Goal: Information Seeking & Learning: Learn about a topic

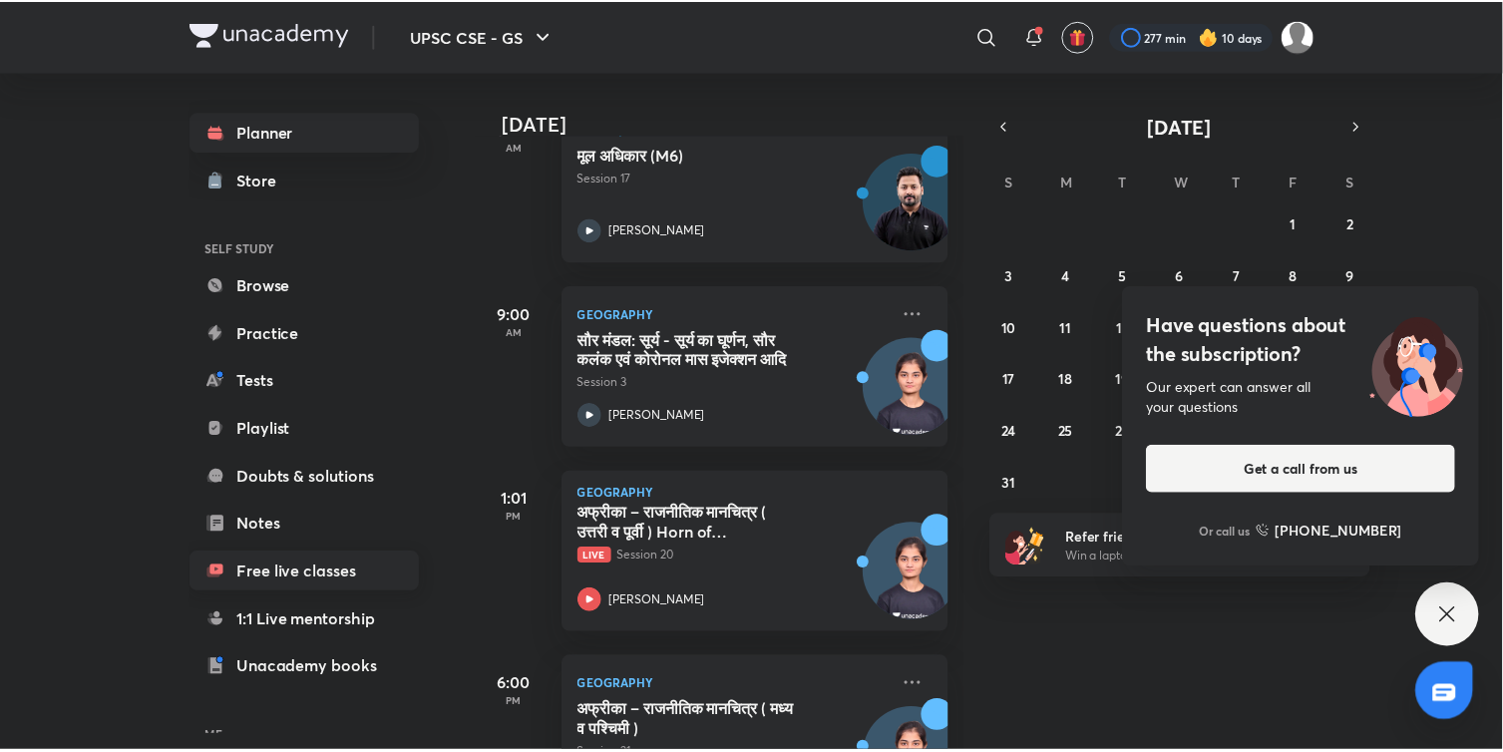
scroll to position [144, 0]
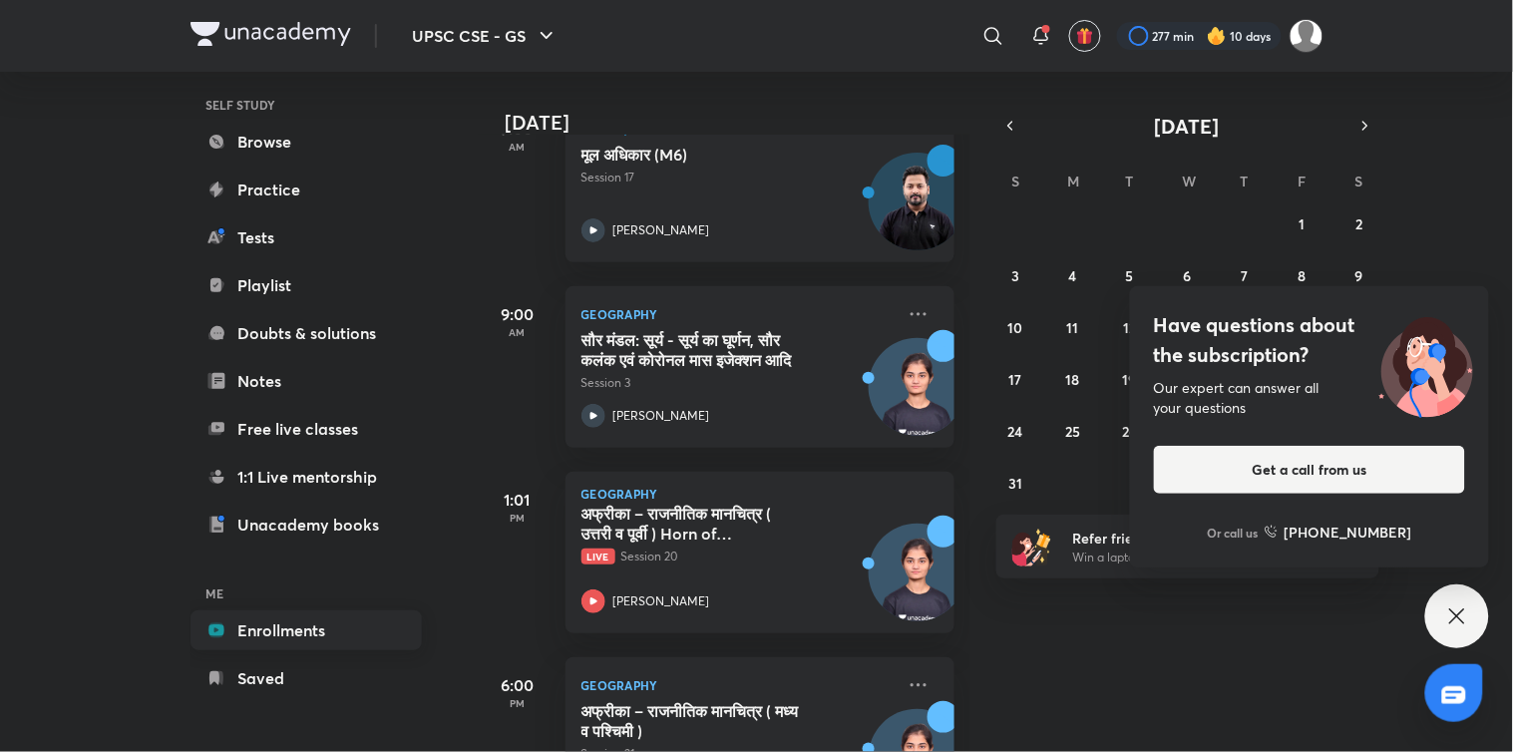
click at [285, 636] on link "Enrollments" at bounding box center [306, 631] width 231 height 40
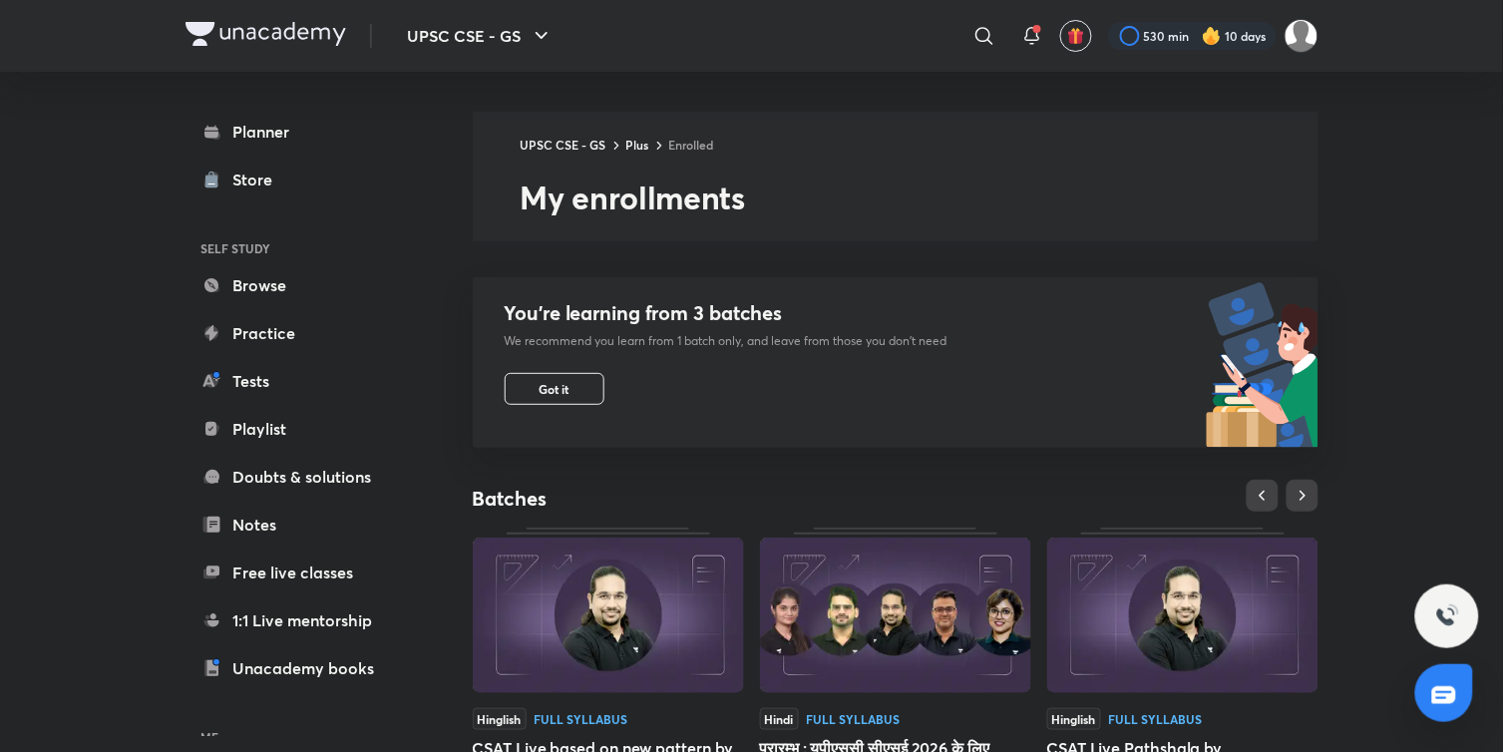
scroll to position [644, 0]
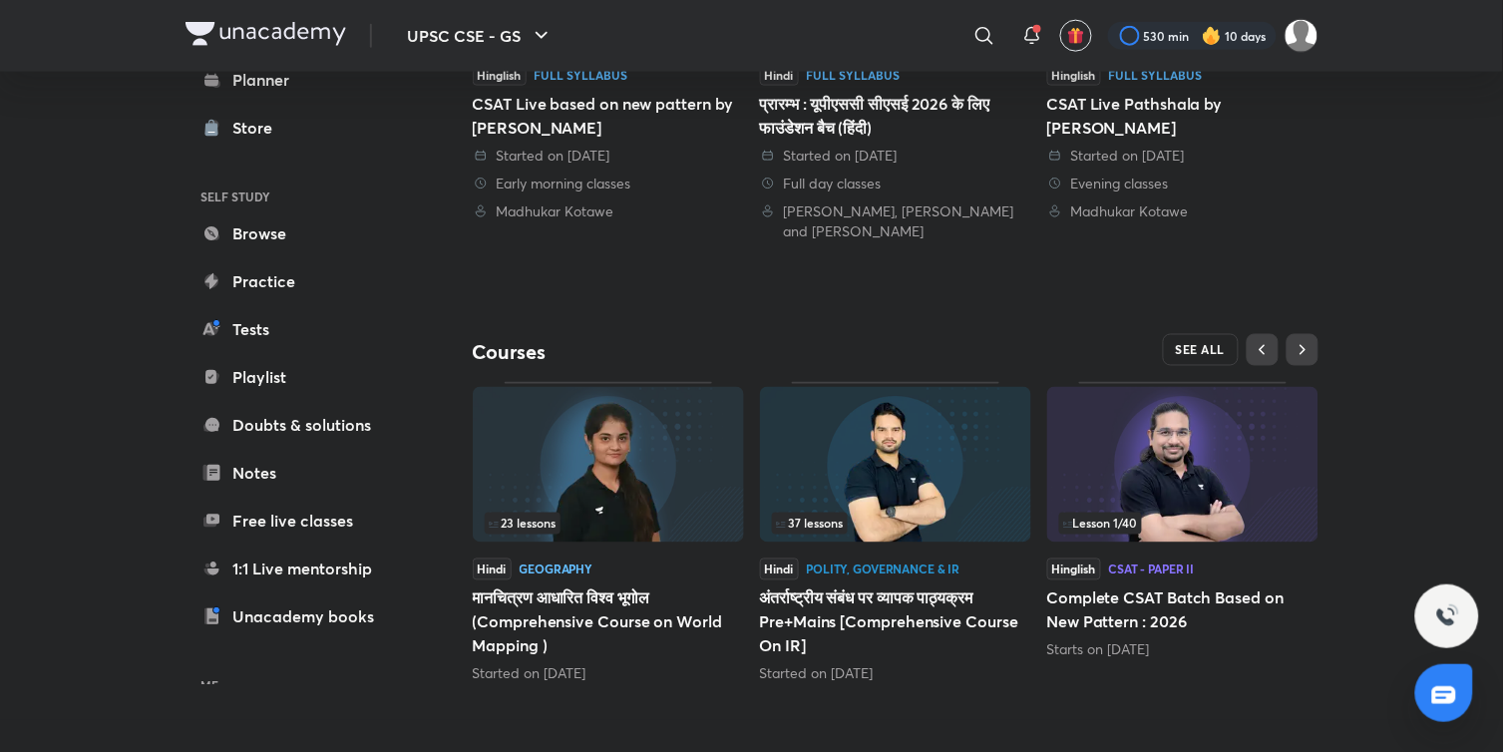
click at [1202, 354] on span "SEE ALL" at bounding box center [1201, 350] width 50 height 14
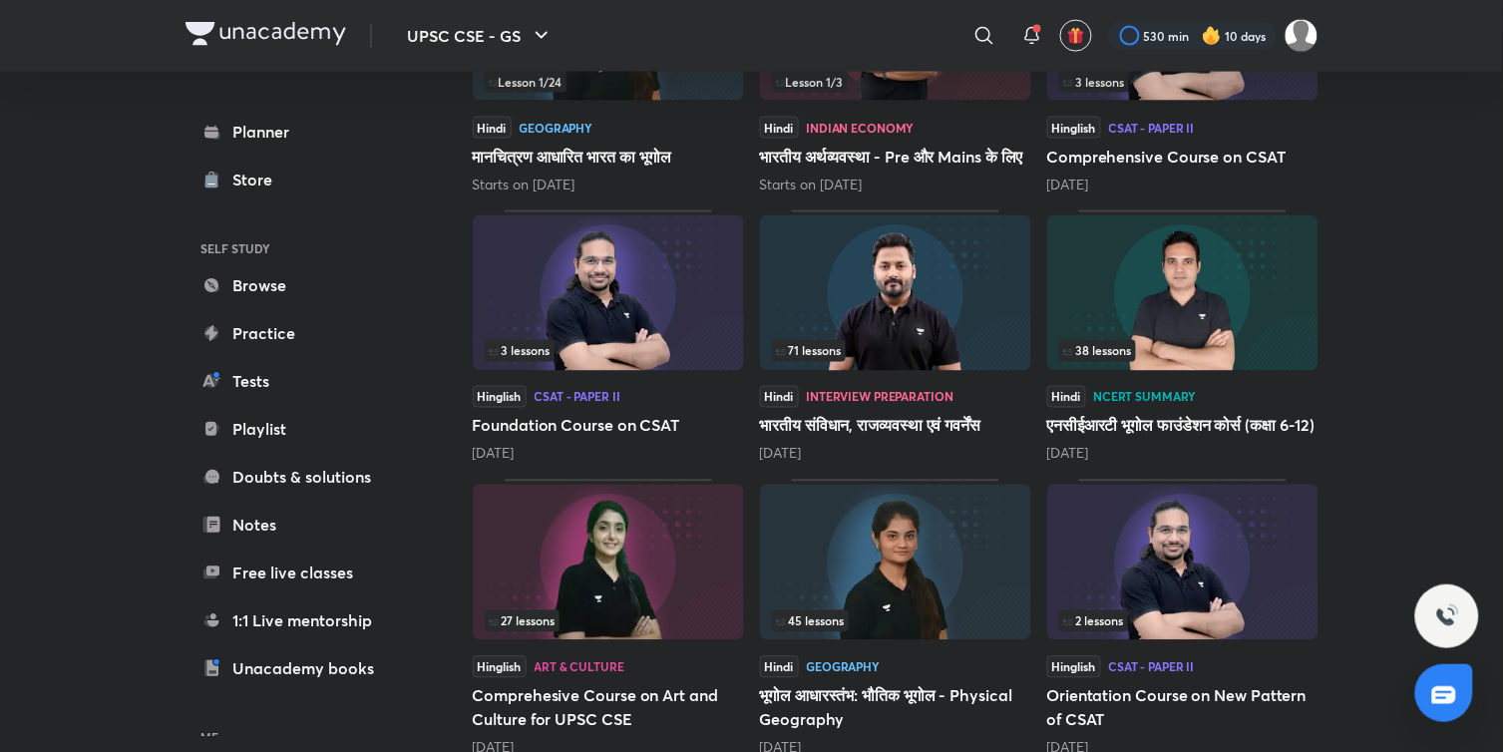
scroll to position [852, 0]
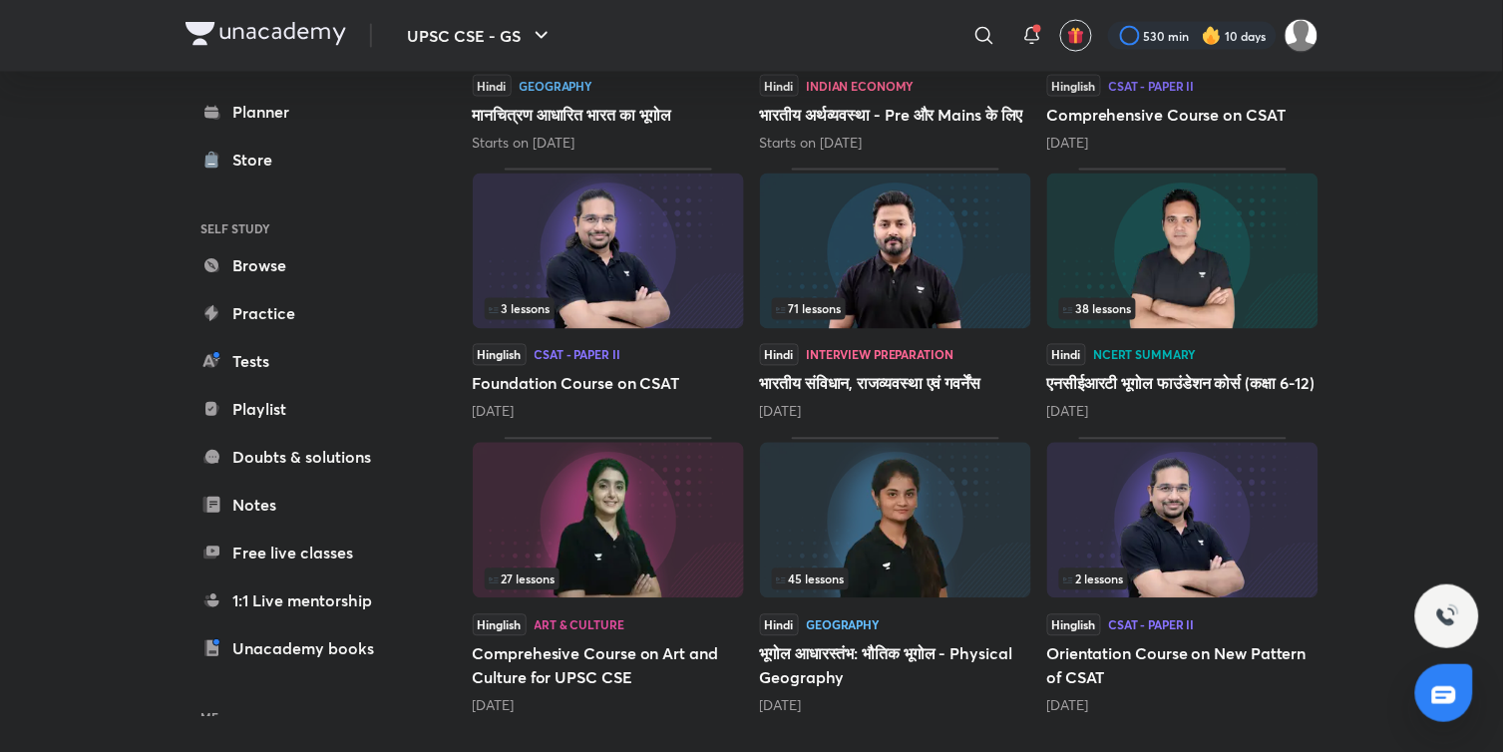
click at [899, 672] on h5 "भूगोल आधारस्‍तंभ: भौतिक भूगोल - Physical Geography" at bounding box center [895, 666] width 271 height 48
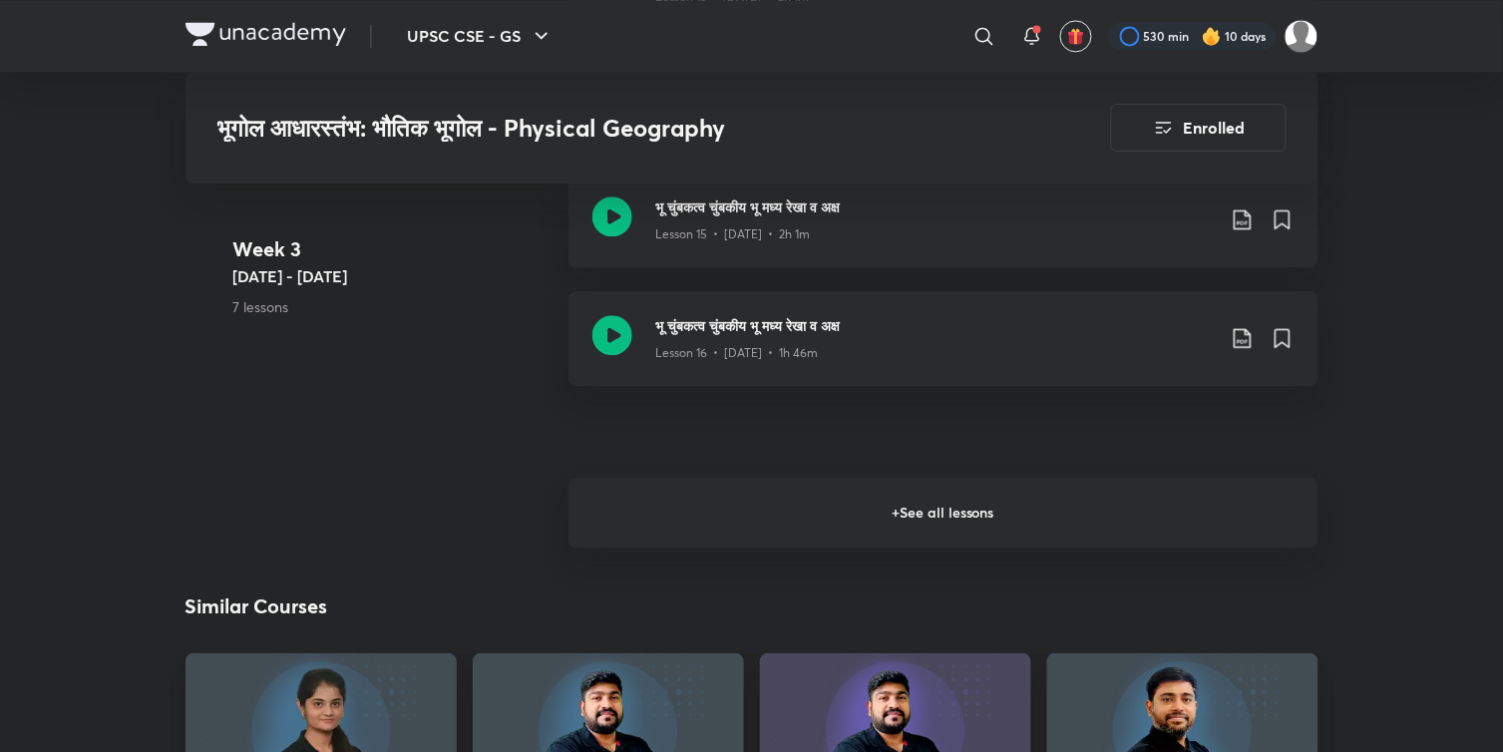
scroll to position [3056, 0]
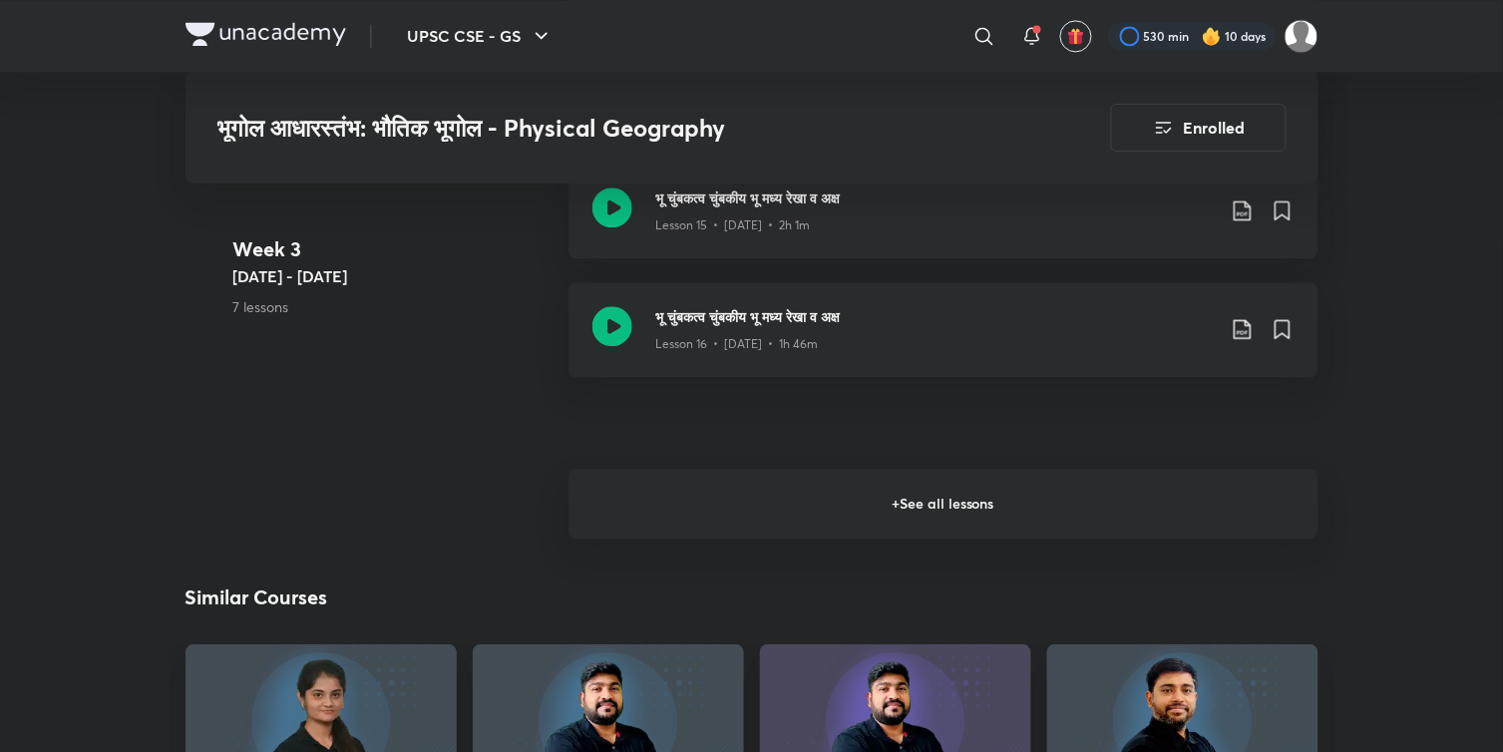
click at [880, 513] on h6 "+ See all lessons" at bounding box center [944, 504] width 750 height 70
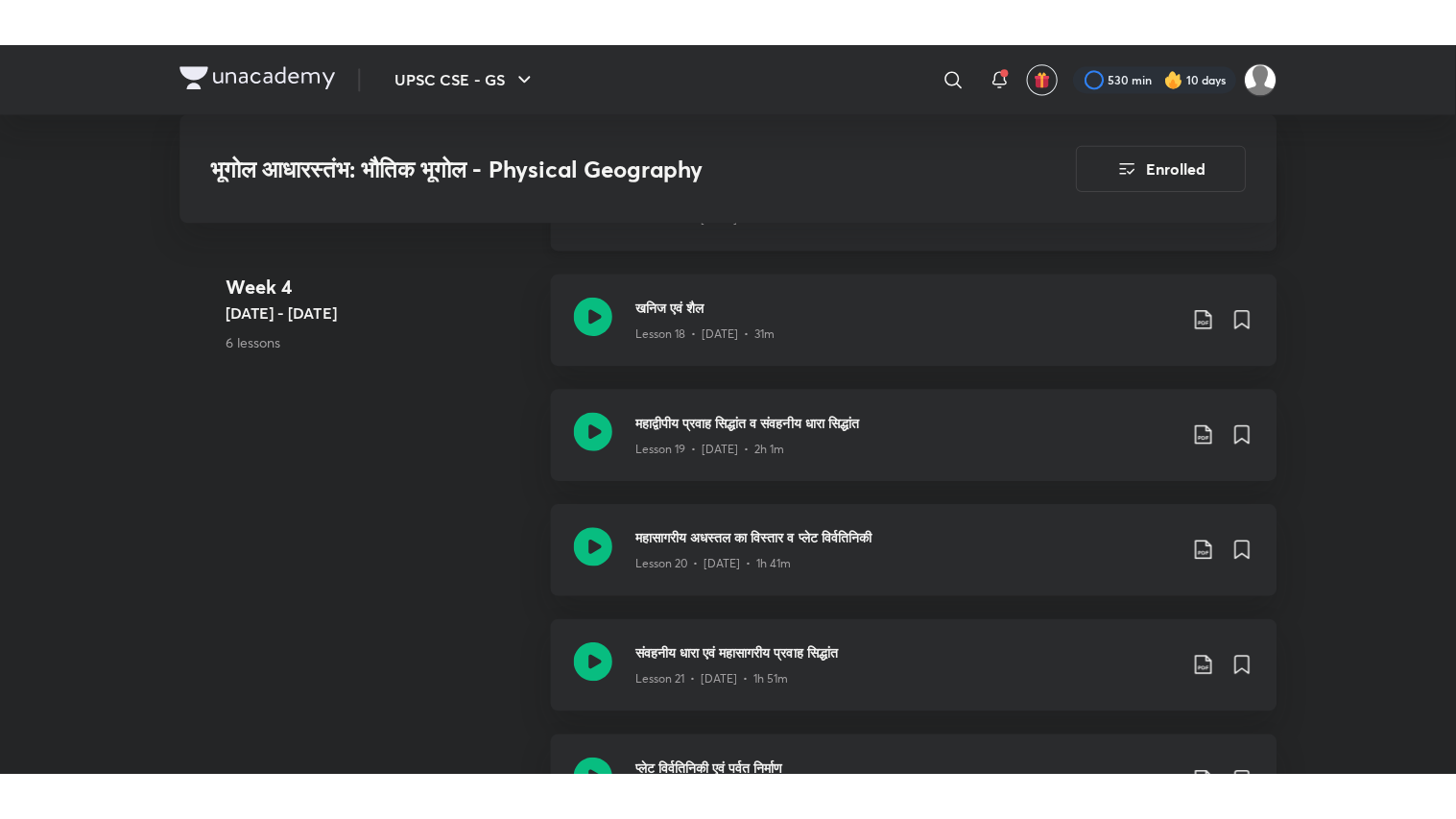
scroll to position [3323, 0]
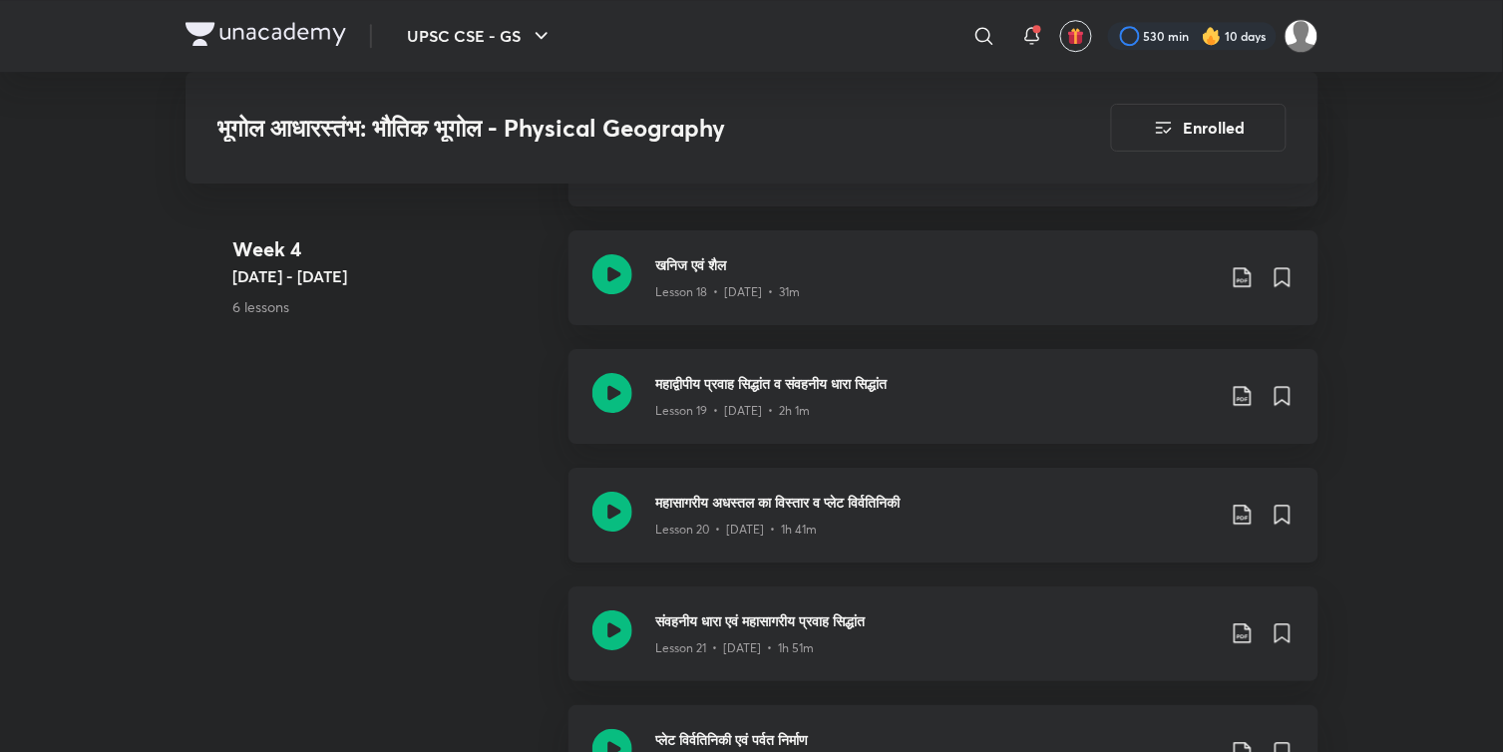
click at [607, 510] on icon at bounding box center [613, 512] width 40 height 40
